Goal: Task Accomplishment & Management: Manage account settings

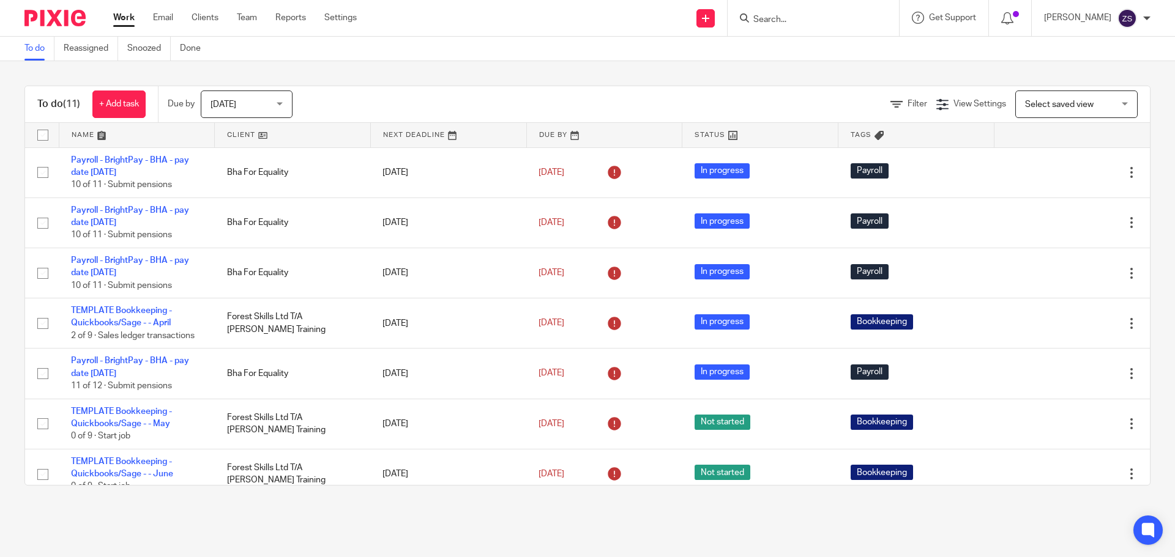
click at [790, 17] on input "Search" at bounding box center [807, 20] width 110 height 11
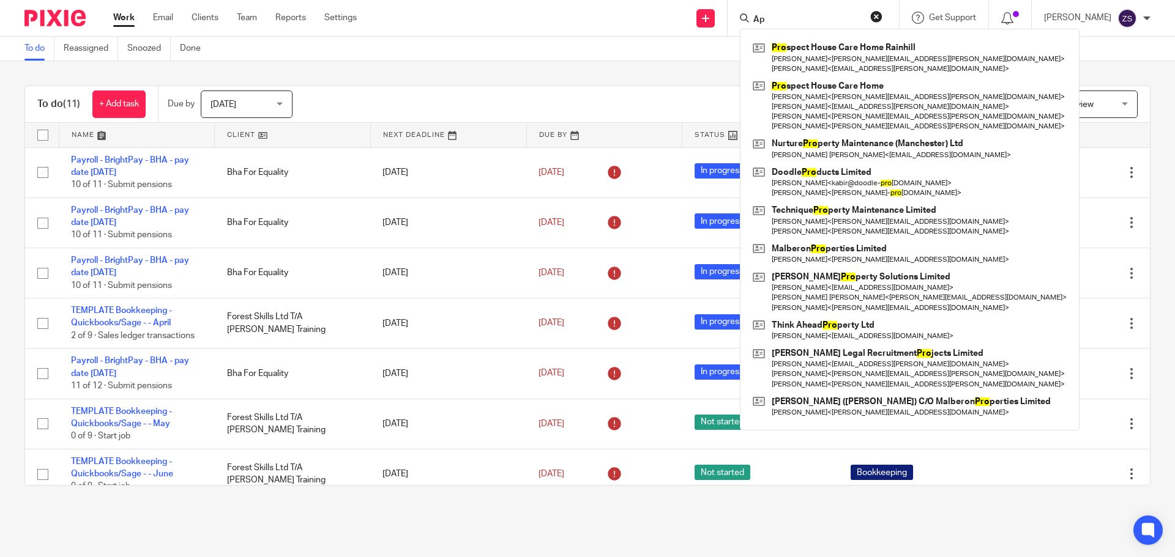
type input "A"
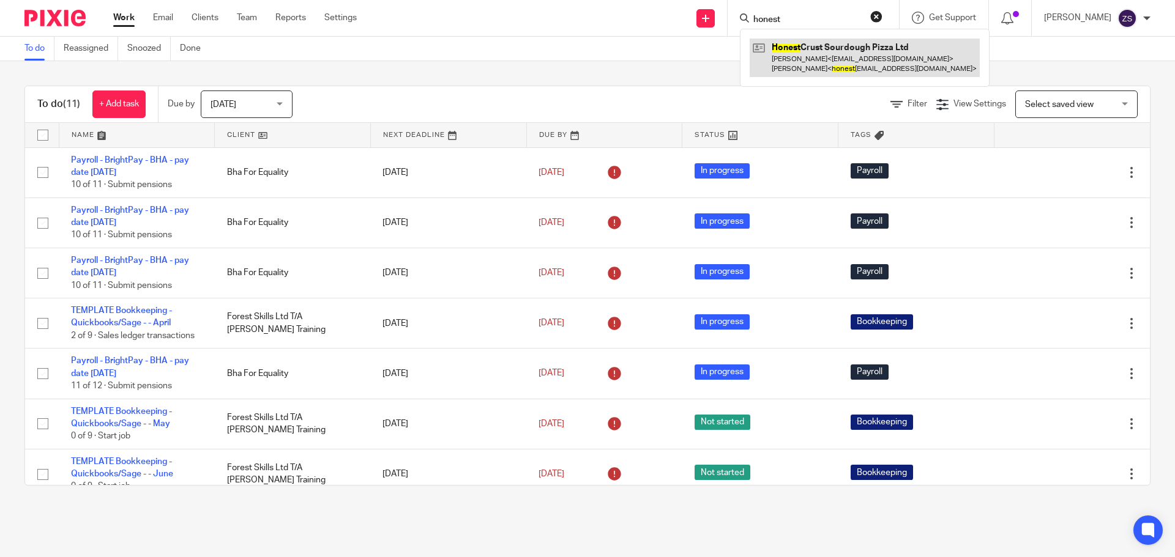
type input "honest"
click at [802, 60] on link at bounding box center [865, 58] width 230 height 38
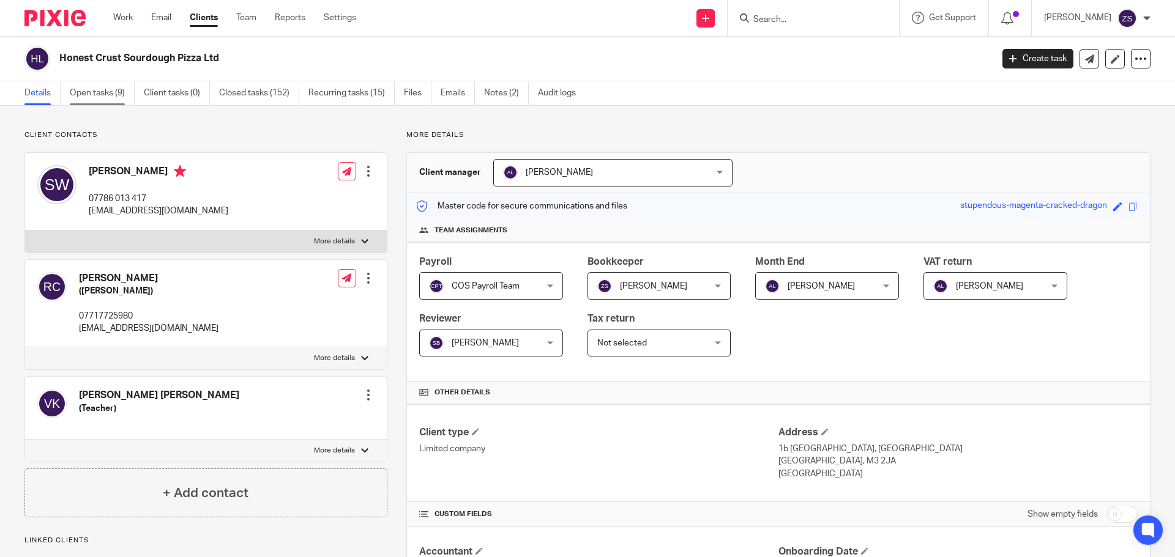
click at [125, 94] on link "Open tasks (9)" at bounding box center [102, 93] width 65 height 24
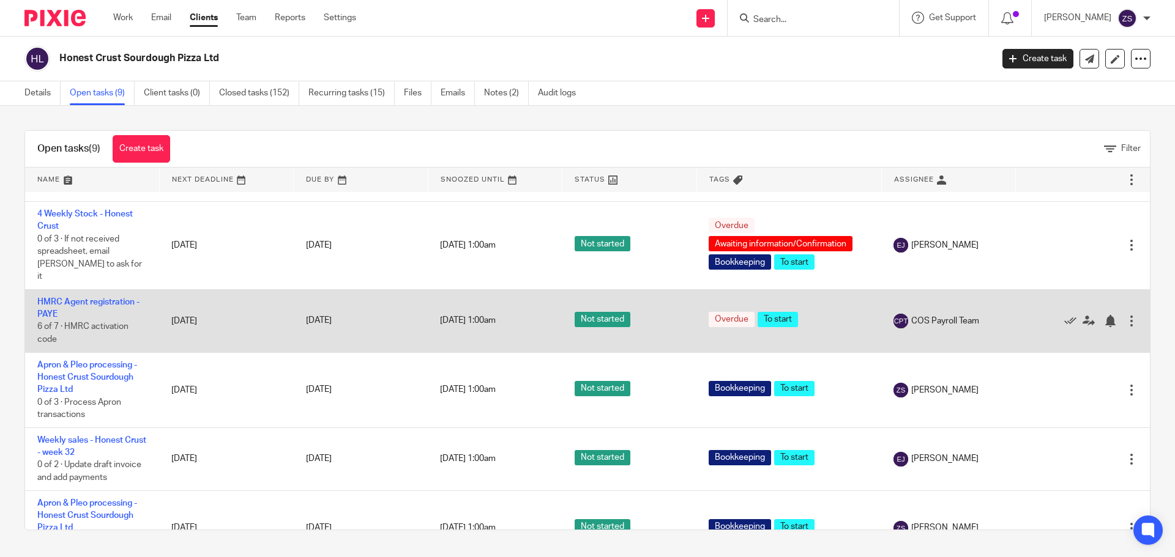
scroll to position [61, 0]
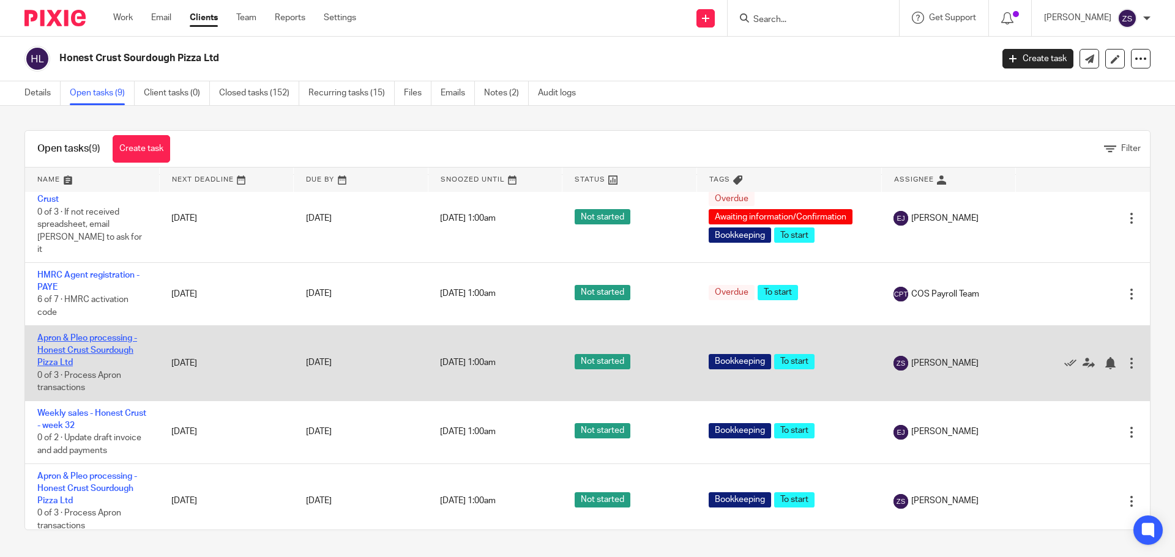
click at [106, 335] on link "Apron & Pleo processing - Honest Crust Sourdough Pizza Ltd" at bounding box center [87, 351] width 100 height 34
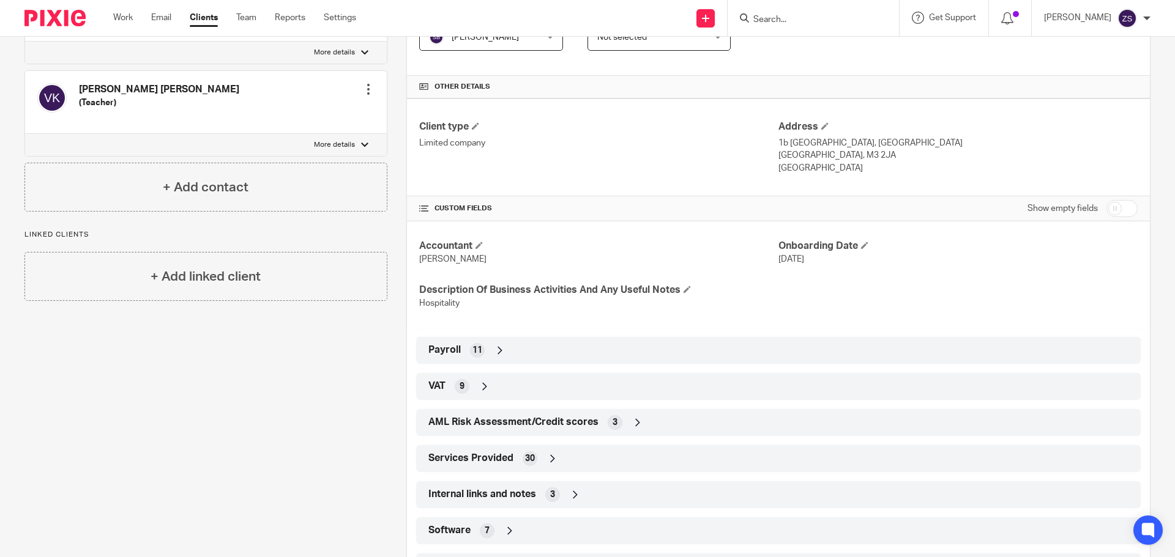
scroll to position [363, 0]
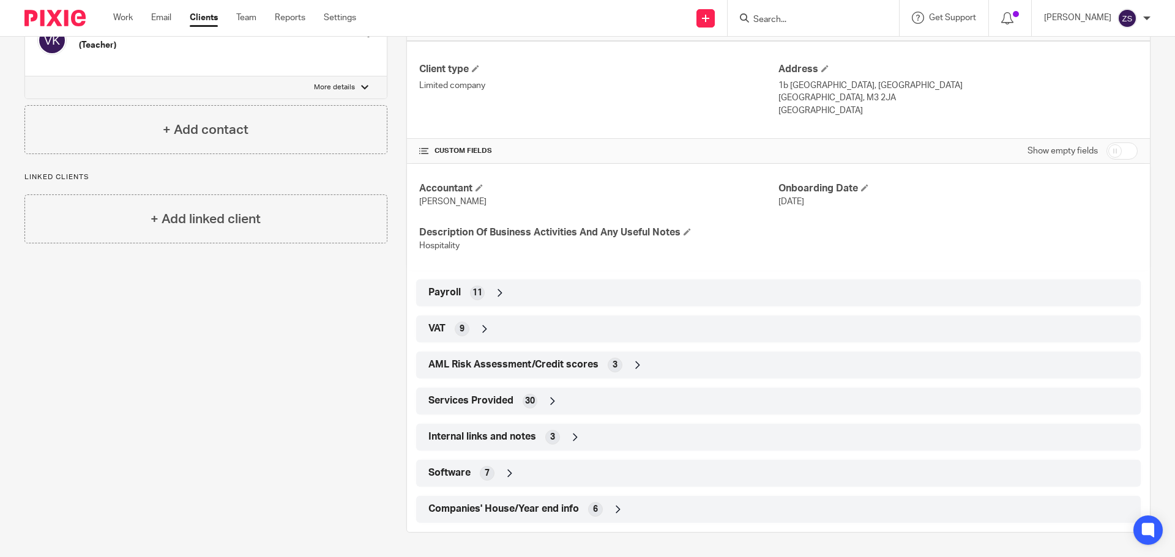
click at [613, 504] on icon at bounding box center [618, 510] width 12 height 12
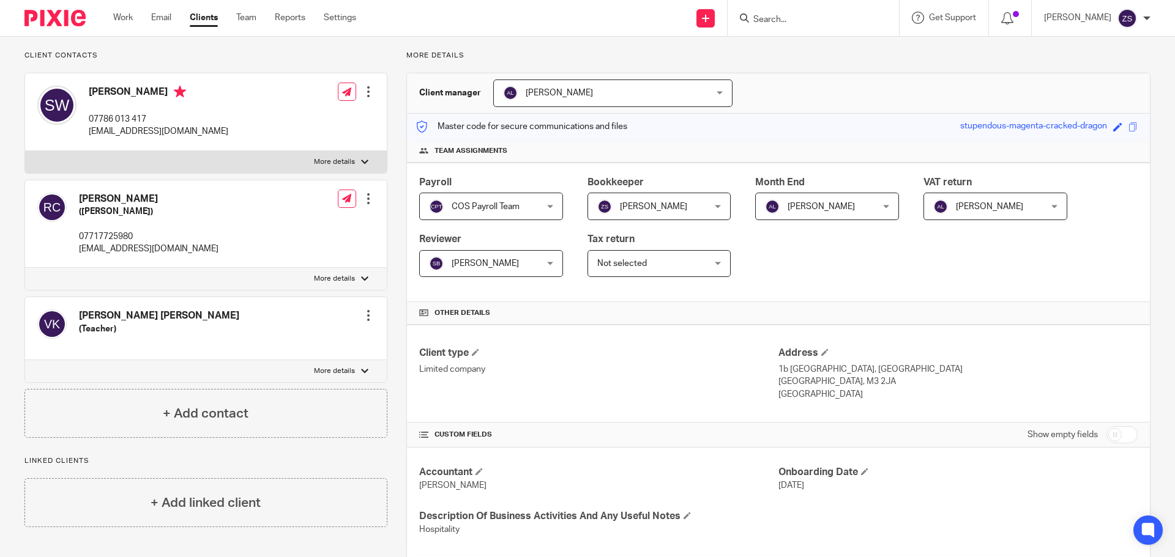
scroll to position [0, 0]
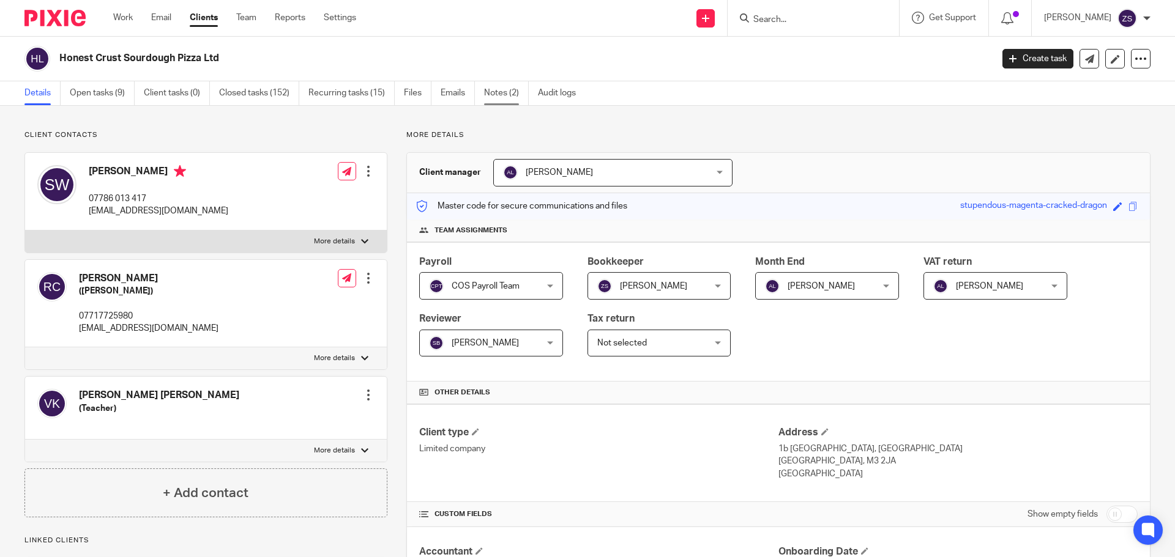
click at [503, 96] on link "Notes (2)" at bounding box center [506, 93] width 45 height 24
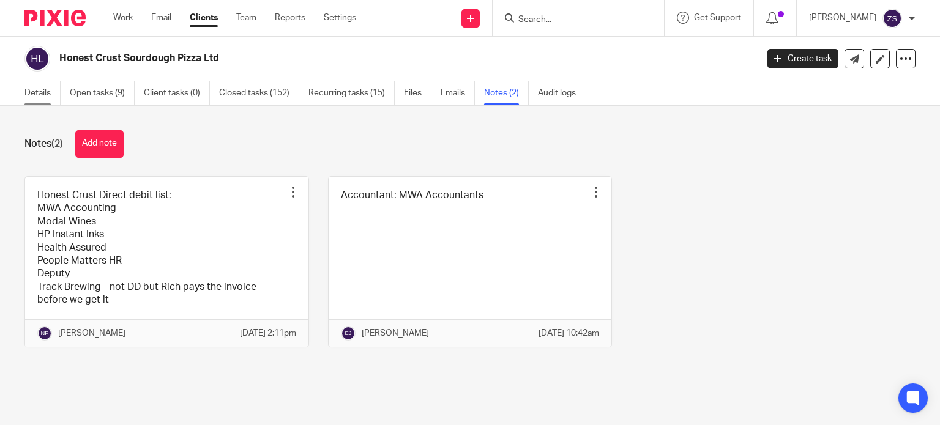
click at [29, 100] on link "Details" at bounding box center [42, 93] width 36 height 24
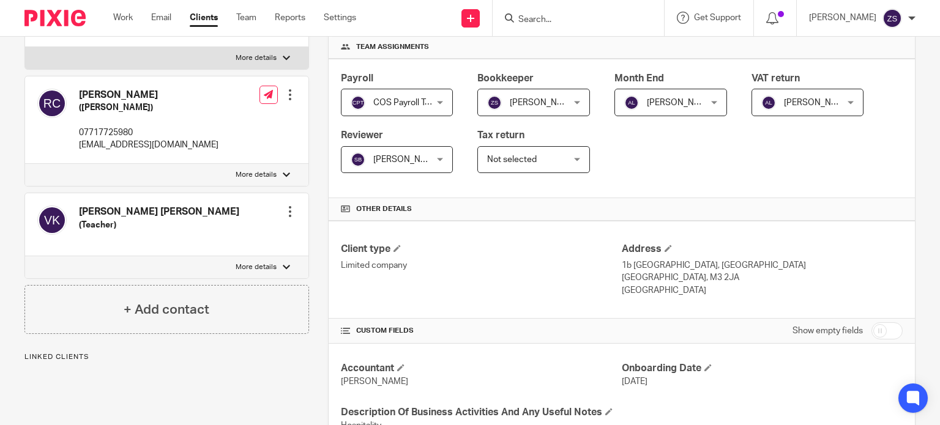
scroll to position [428, 0]
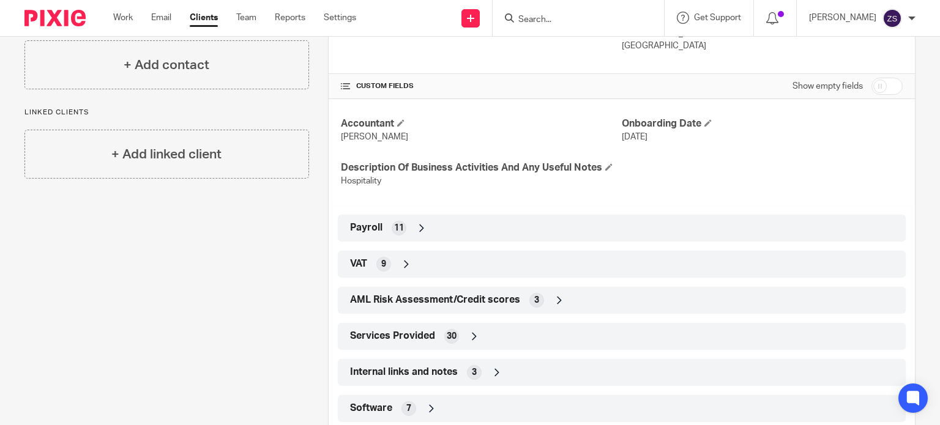
click at [411, 266] on div "VAT 9" at bounding box center [621, 264] width 549 height 21
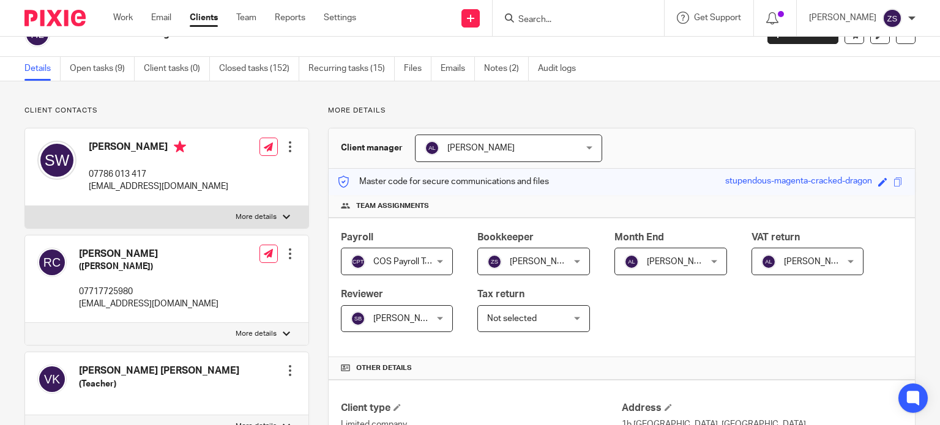
scroll to position [0, 0]
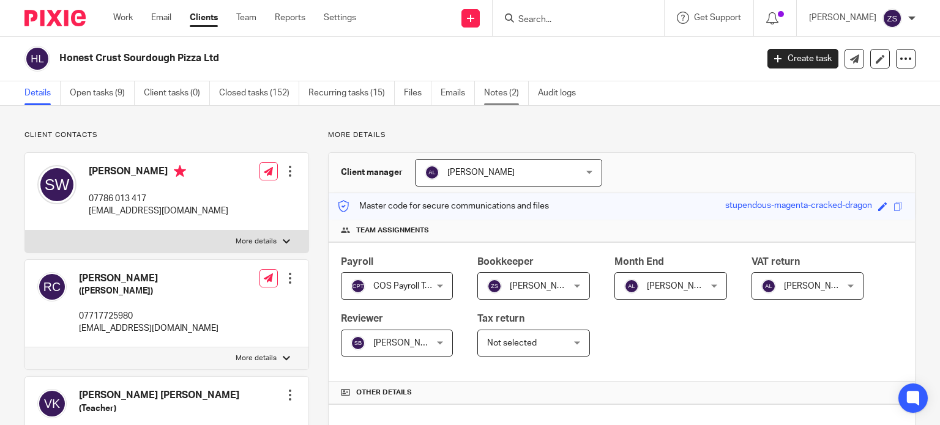
click at [516, 90] on link "Notes (2)" at bounding box center [506, 93] width 45 height 24
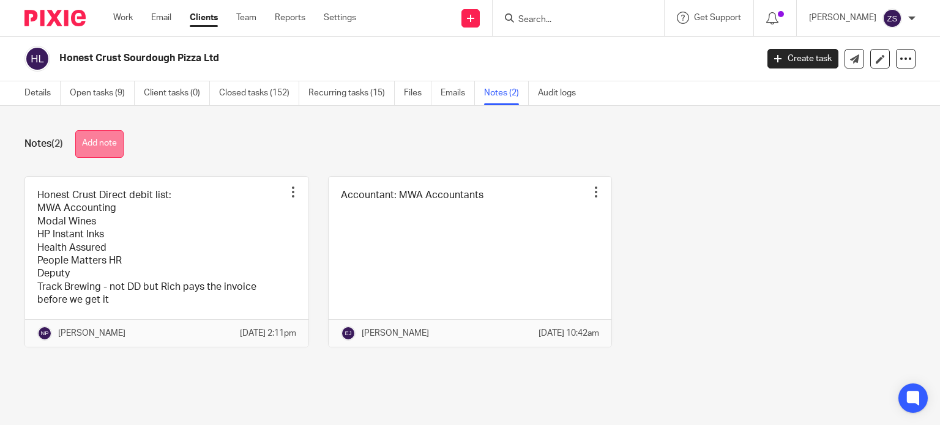
click at [114, 144] on button "Add note" at bounding box center [99, 144] width 48 height 28
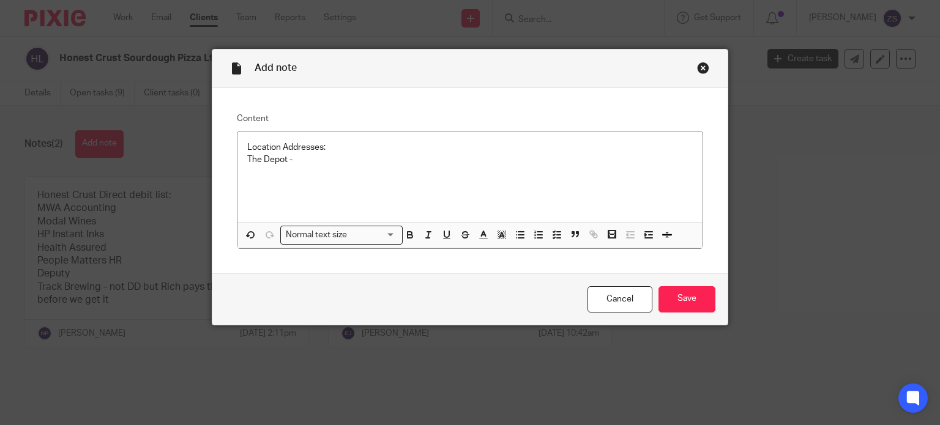
click at [351, 162] on p "The Depot -" at bounding box center [470, 160] width 446 height 12
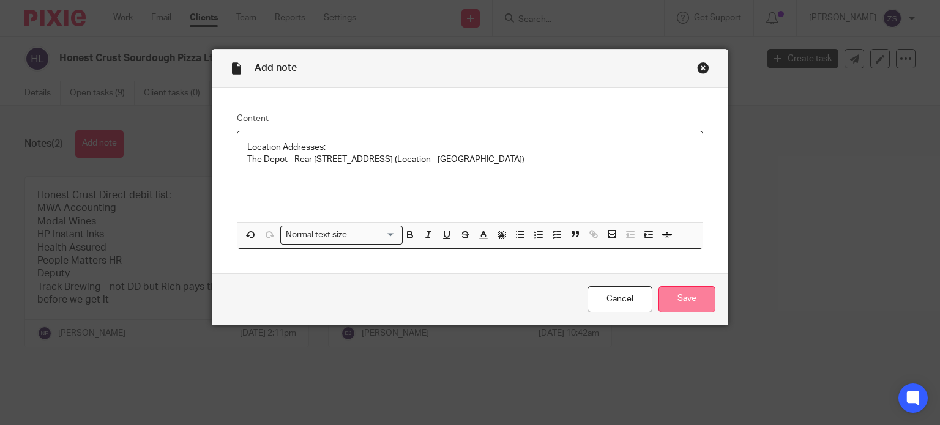
click at [669, 297] on input "Save" at bounding box center [686, 299] width 57 height 26
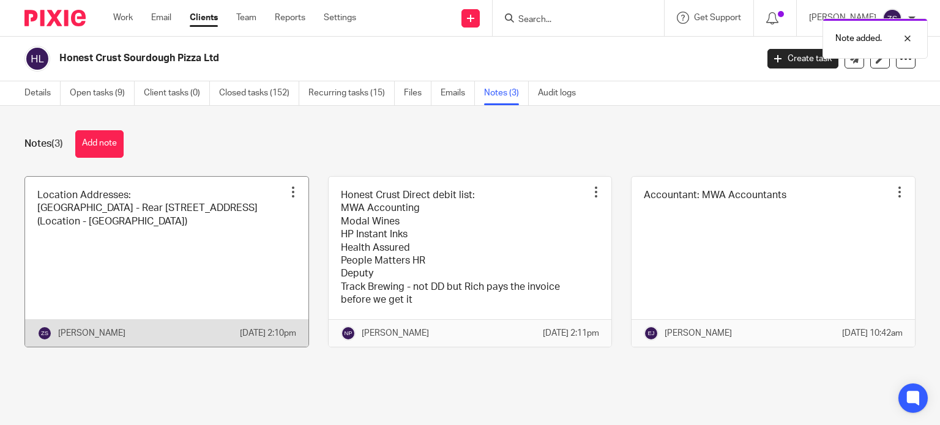
click at [287, 193] on div at bounding box center [293, 192] width 12 height 12
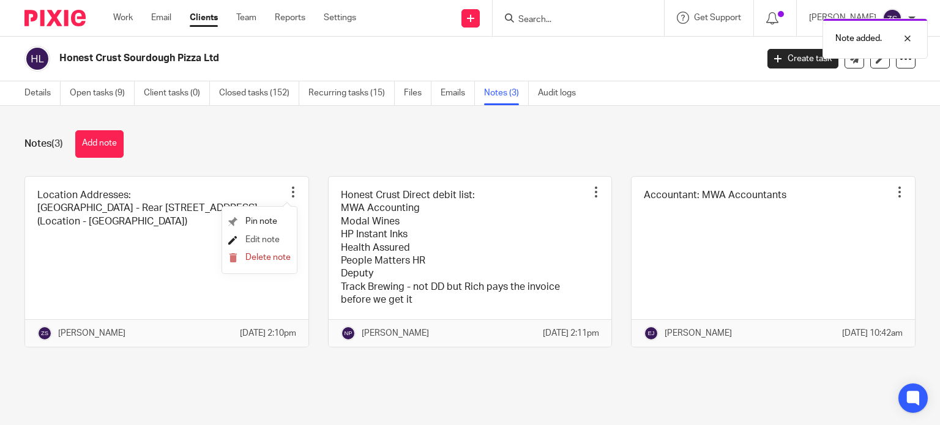
click at [272, 238] on span "Edit note" at bounding box center [262, 240] width 34 height 9
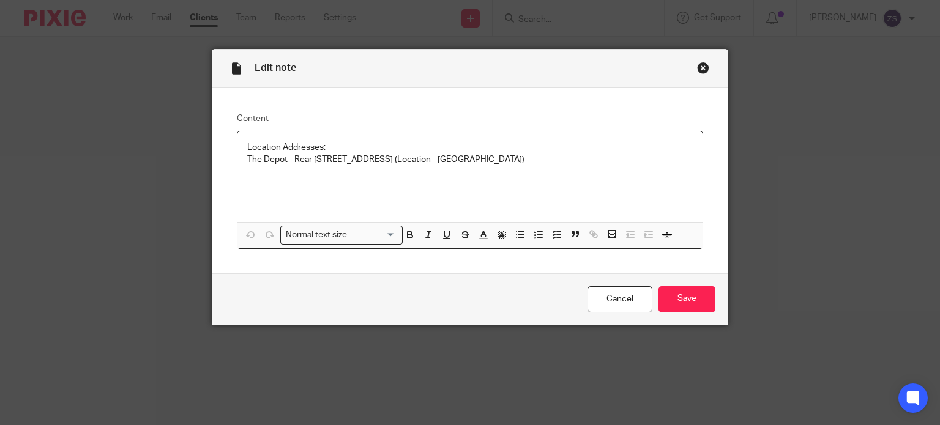
click at [565, 163] on p "The Depot - Rear [STREET_ADDRESS] (Location - [GEOGRAPHIC_DATA])" at bounding box center [470, 160] width 446 height 12
click at [416, 179] on div "Location Addresses: The Depot - Rear 68 Chestergate, Macclesfield, SK11 6DY (Lo…" at bounding box center [470, 177] width 466 height 91
drag, startPoint x: 560, startPoint y: 159, endPoint x: 465, endPoint y: 162, distance: 95.5
click at [465, 162] on p "The Depot - Rear 68 Chestergate, Macclesfield, SK11 6DY (Location - The Depot)" at bounding box center [470, 160] width 446 height 12
click at [247, 157] on p "The Depot - Rear 68 Chestergate, Macclesfield, SK11 6DY" at bounding box center [470, 160] width 446 height 12
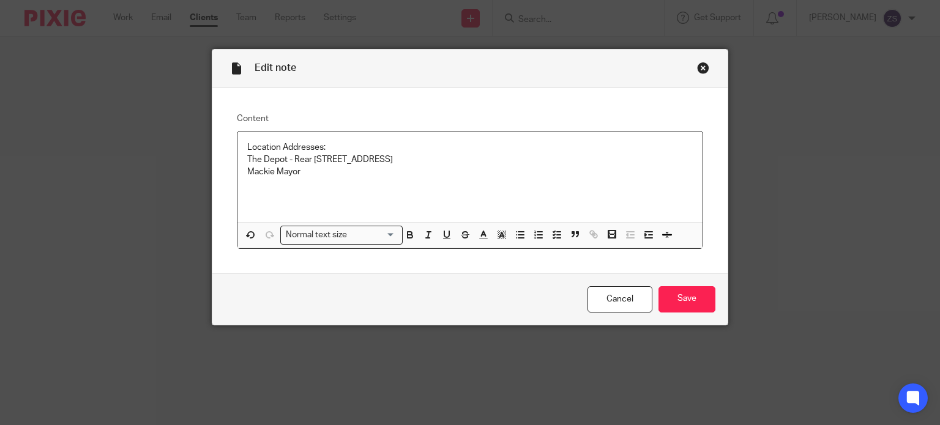
click at [277, 148] on p "Location Addresses:" at bounding box center [470, 147] width 446 height 12
click at [307, 174] on p "Mackie Mayor" at bounding box center [470, 172] width 446 height 12
click at [284, 184] on p at bounding box center [470, 185] width 446 height 12
drag, startPoint x: 285, startPoint y: 147, endPoint x: 238, endPoint y: 146, distance: 47.1
click at [238, 146] on div "Location - Addresses: The Depot - Rear 68 Chestergate, Macclesfield, SK11 6DY M…" at bounding box center [470, 177] width 466 height 91
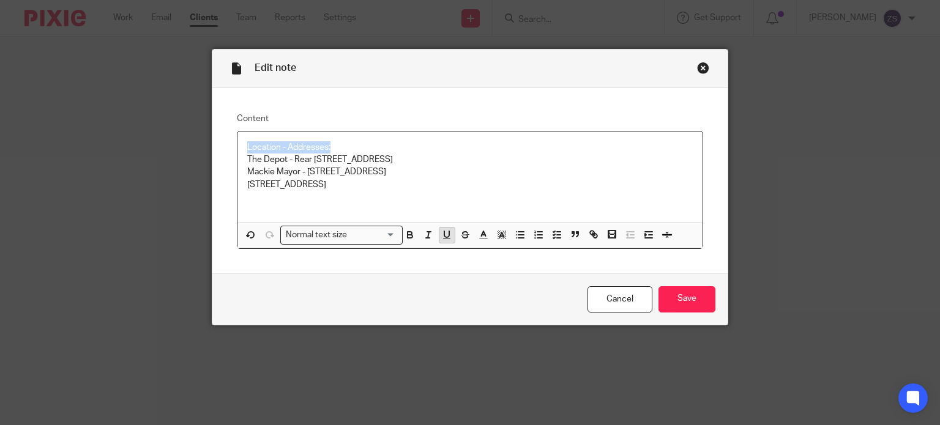
click at [444, 233] on icon "button" at bounding box center [446, 234] width 5 height 6
click at [449, 190] on p "Market House - Greenwood Street, Altrincham, WA14 1SA" at bounding box center [470, 185] width 446 height 12
click at [477, 185] on p "Market House - Greenwood Street, Altrincham, WA14 1SA" at bounding box center [470, 185] width 446 height 12
click at [519, 177] on p "Mackie Mayor - 1 Eagle Street, Manchester, M4 5BU" at bounding box center [470, 172] width 446 height 12
click at [695, 296] on input "Save" at bounding box center [686, 299] width 57 height 26
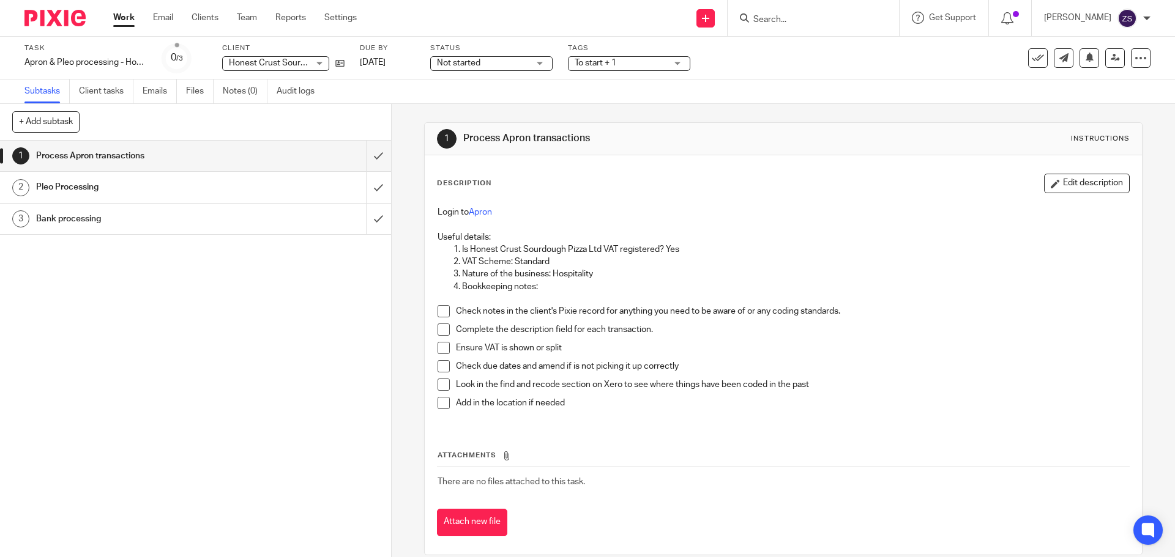
click at [175, 220] on h1 "Bank processing" at bounding box center [142, 219] width 212 height 18
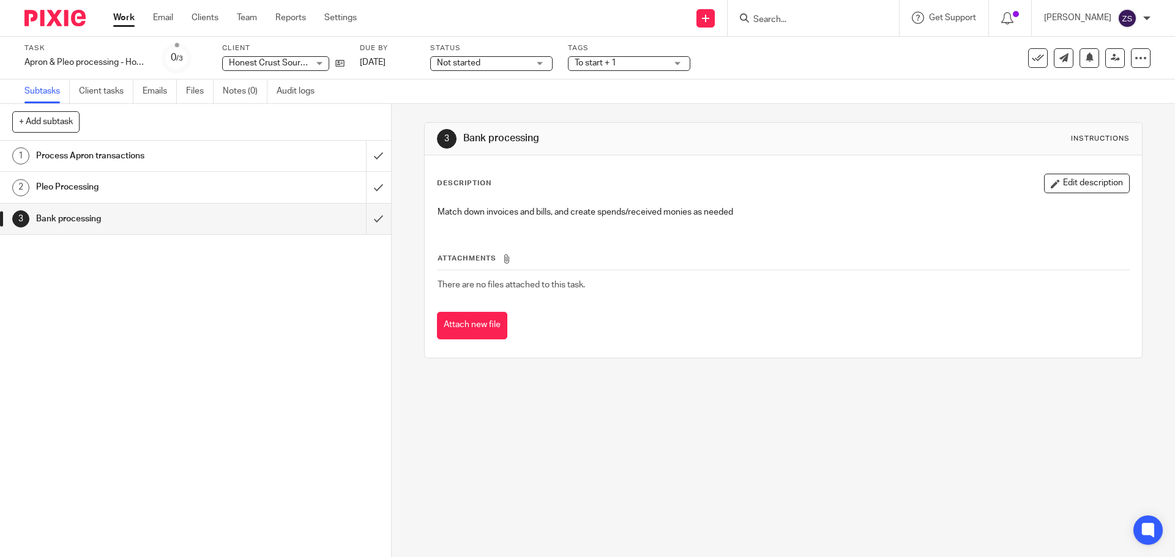
click at [232, 195] on h1 "Pleo Processing" at bounding box center [142, 187] width 212 height 18
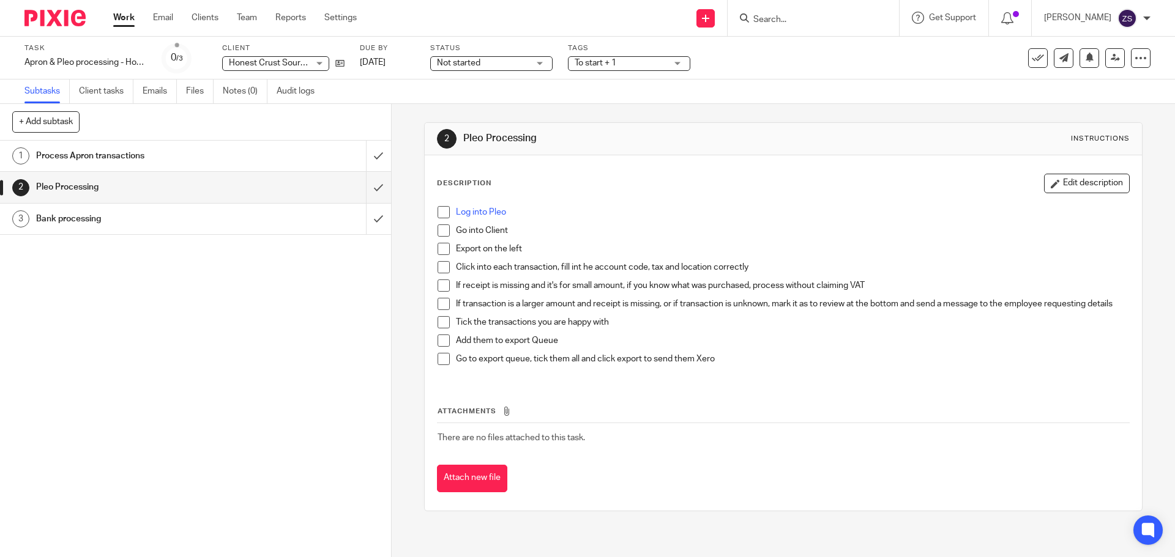
click at [312, 162] on div "Process Apron transactions" at bounding box center [195, 156] width 318 height 18
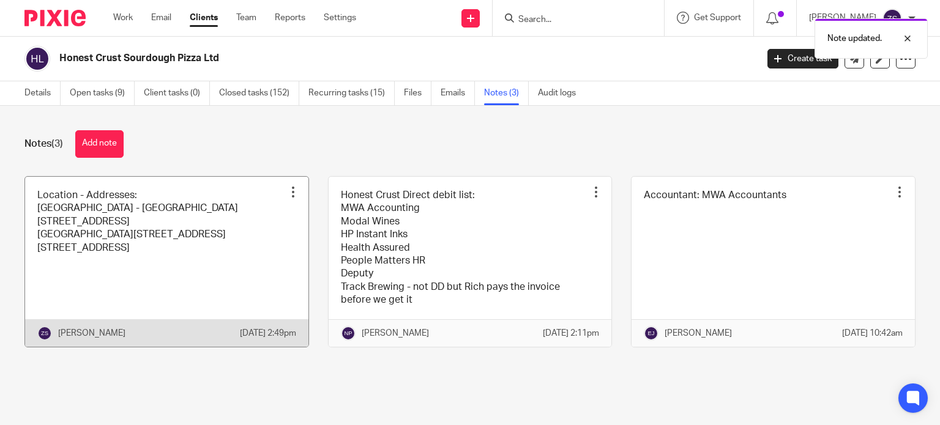
click at [287, 186] on div at bounding box center [293, 192] width 12 height 12
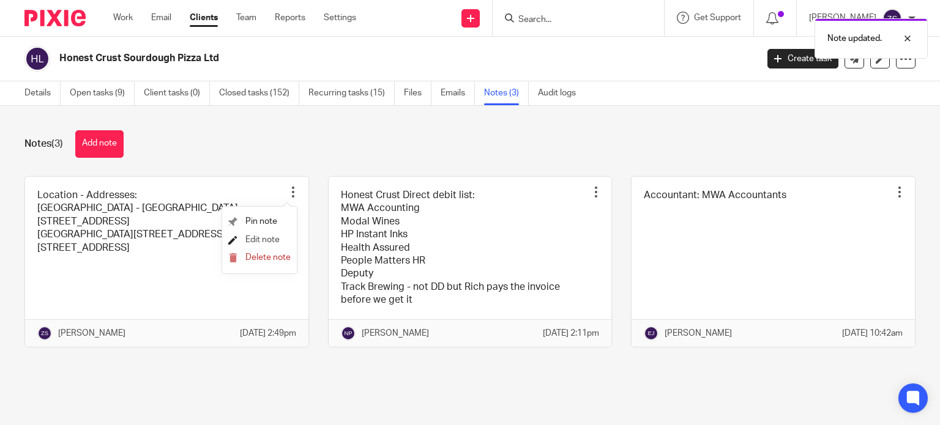
click at [264, 241] on span "Edit note" at bounding box center [262, 240] width 34 height 9
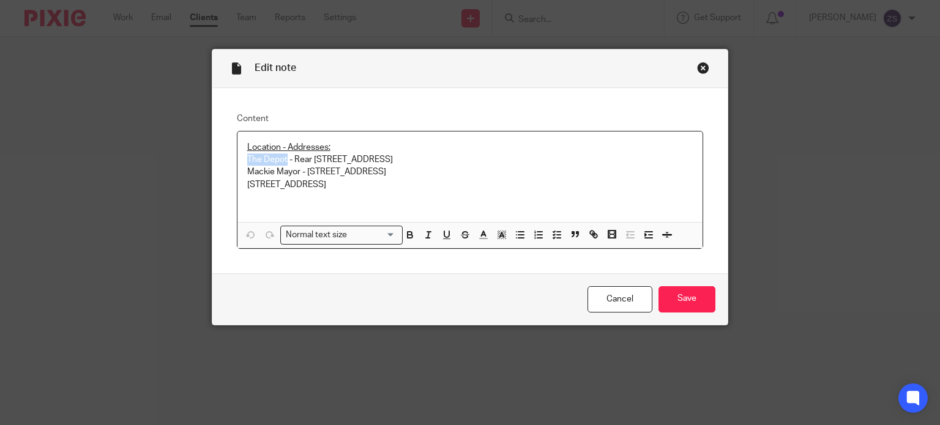
drag, startPoint x: 244, startPoint y: 161, endPoint x: 283, endPoint y: 160, distance: 38.6
click at [283, 160] on p "The Depot - Rear [STREET_ADDRESS]" at bounding box center [470, 160] width 446 height 12
drag, startPoint x: 241, startPoint y: 168, endPoint x: 294, endPoint y: 168, distance: 53.2
click at [294, 168] on div "Location - Addresses: [GEOGRAPHIC_DATA] - [GEOGRAPHIC_DATA][STREET_ADDRESS] [GE…" at bounding box center [470, 177] width 466 height 91
drag, startPoint x: 242, startPoint y: 180, endPoint x: 294, endPoint y: 181, distance: 51.4
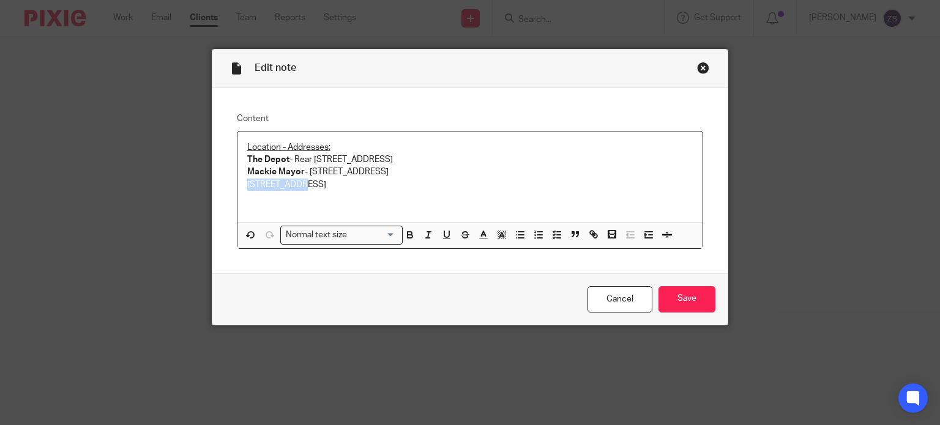
click at [294, 181] on p "[STREET_ADDRESS]" at bounding box center [470, 185] width 446 height 12
click at [671, 288] on input "Save" at bounding box center [686, 299] width 57 height 26
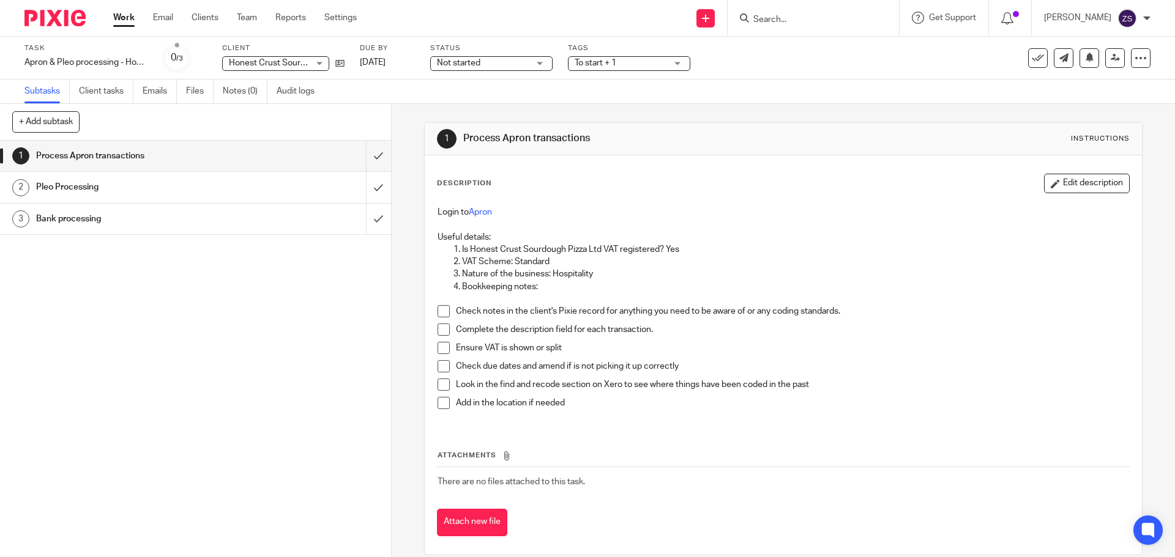
click at [438, 314] on span at bounding box center [443, 311] width 12 height 12
click at [442, 333] on span at bounding box center [443, 330] width 12 height 12
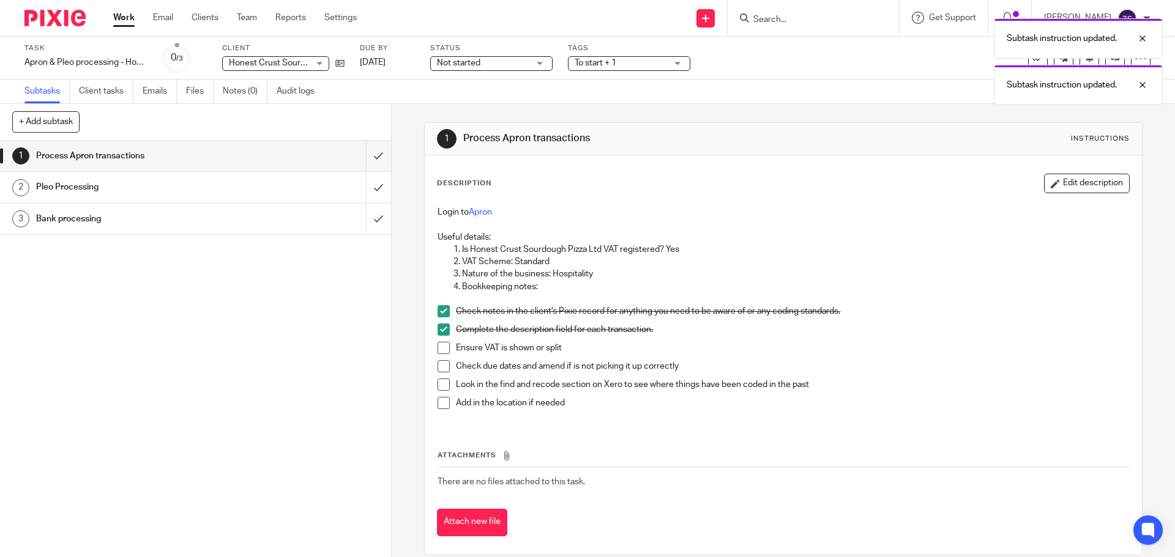
click at [438, 351] on span at bounding box center [443, 348] width 12 height 12
click at [439, 365] on span at bounding box center [443, 366] width 12 height 12
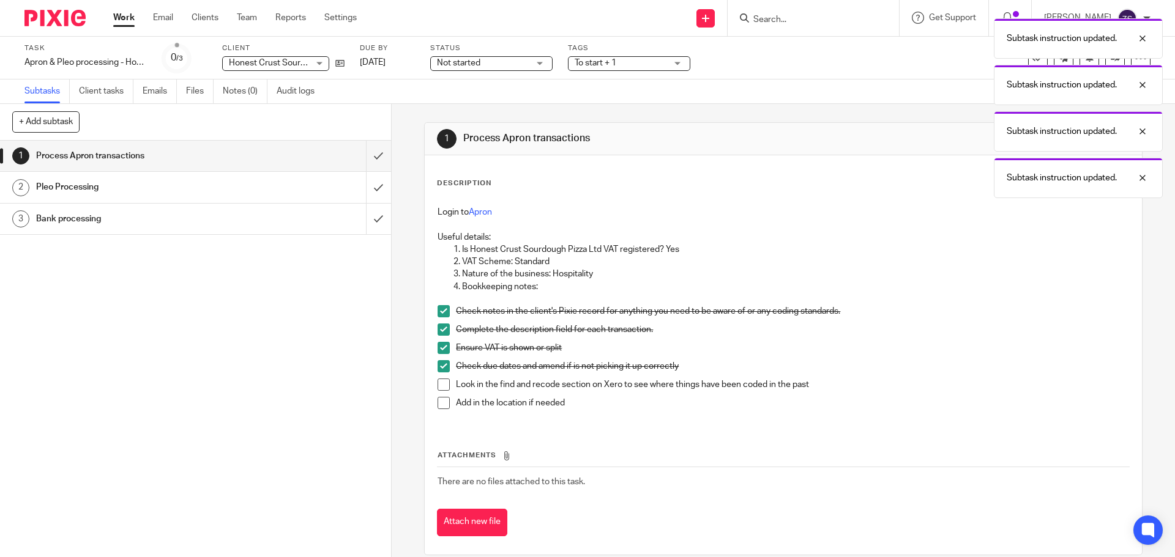
click at [439, 385] on span at bounding box center [443, 385] width 12 height 12
click at [439, 401] on span at bounding box center [443, 403] width 12 height 12
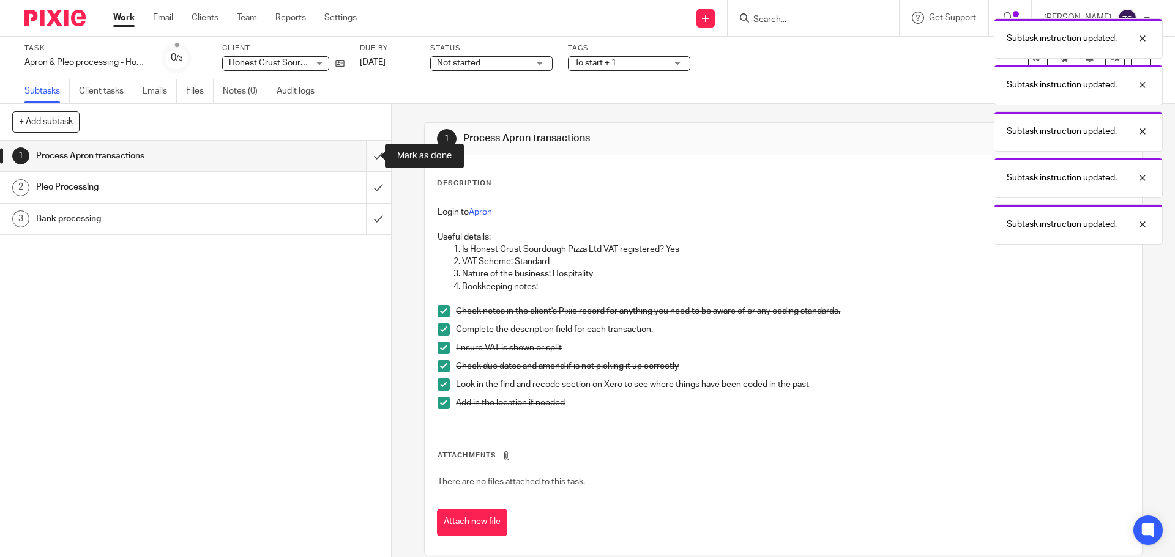
click at [363, 159] on input "submit" at bounding box center [195, 156] width 391 height 31
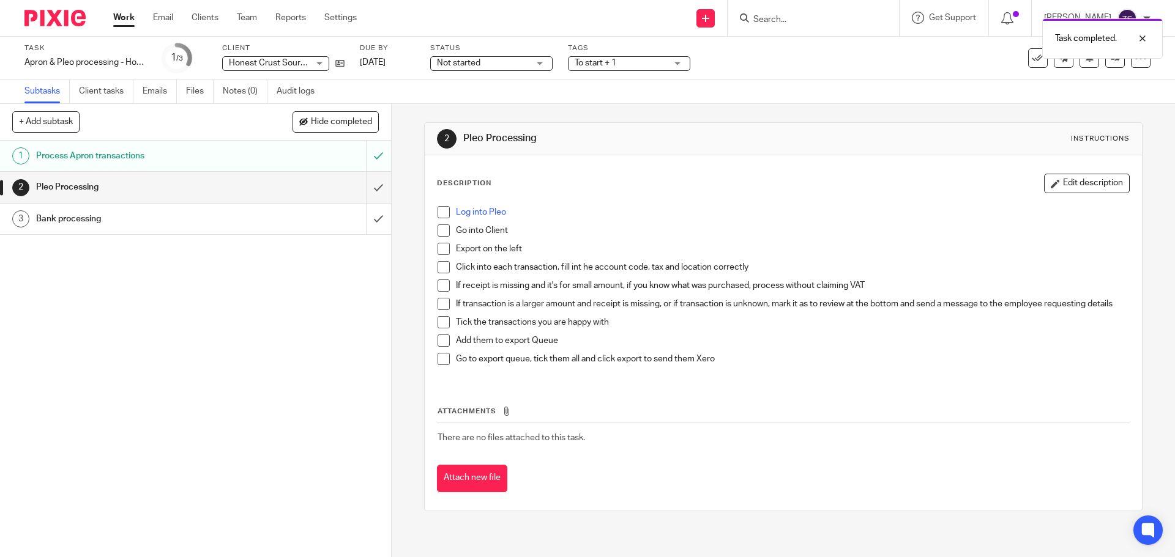
click at [292, 221] on div "Bank processing" at bounding box center [195, 219] width 318 height 18
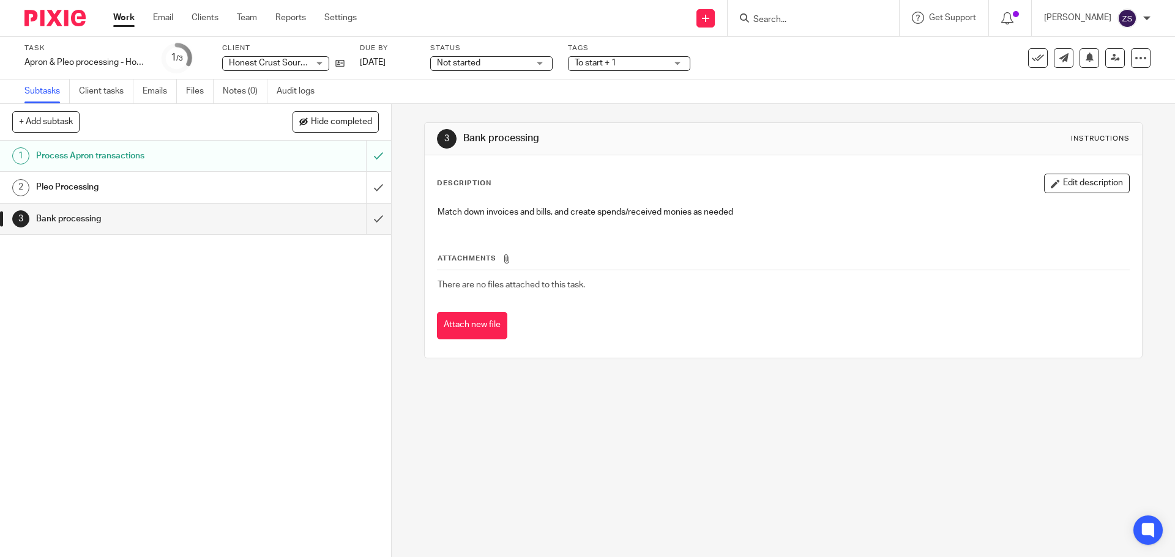
click at [283, 189] on div "Pleo Processing" at bounding box center [195, 187] width 318 height 18
